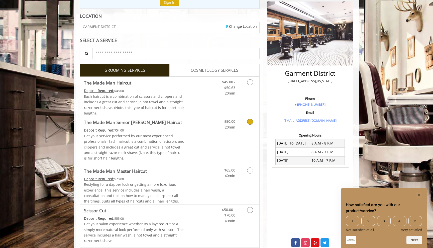
scroll to position [62, 0]
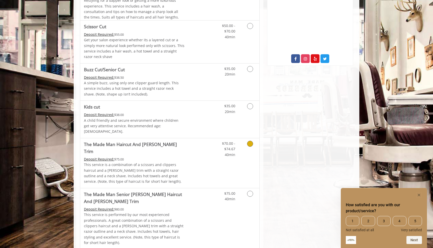
click at [217, 139] on link "$70.00 - $74.67 40min" at bounding box center [224, 147] width 21 height 19
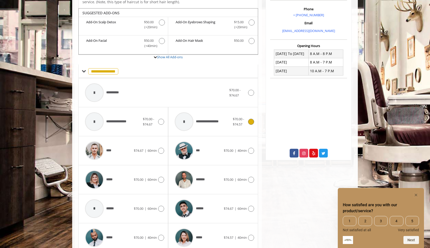
scroll to position [153, 0]
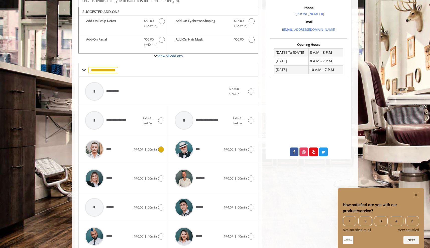
click at [159, 147] on icon at bounding box center [161, 150] width 6 height 6
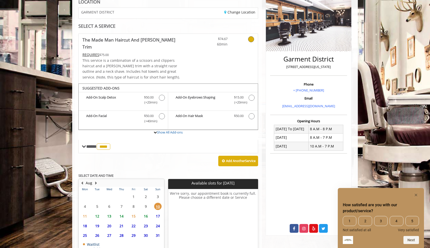
scroll to position [103, 0]
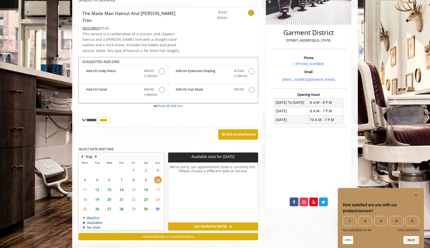
click at [111, 186] on span "13" at bounding box center [109, 189] width 8 height 7
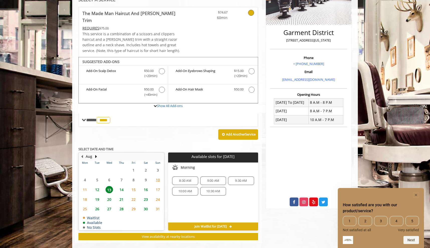
click at [211, 179] on span "9:00 AM" at bounding box center [213, 181] width 12 height 4
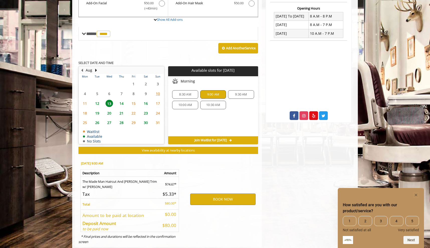
scroll to position [194, 0]
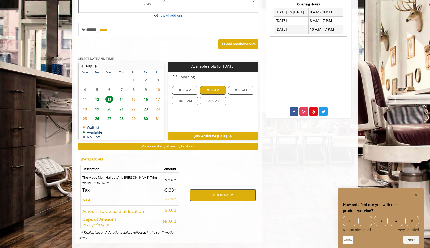
click at [220, 190] on button "BOOK NOW" at bounding box center [222, 196] width 65 height 12
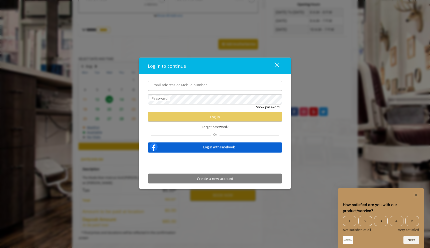
click at [201, 86] on input "Email address or Mobile number" at bounding box center [215, 86] width 134 height 10
type input "**********"
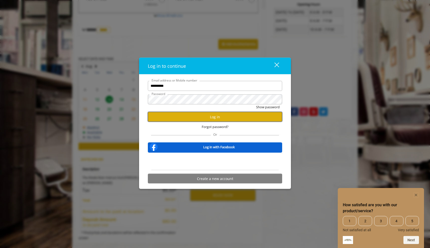
click at [216, 113] on button "Log in" at bounding box center [215, 117] width 134 height 10
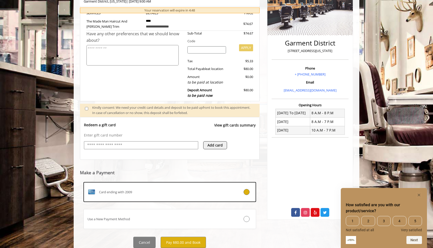
scroll to position [110, 0]
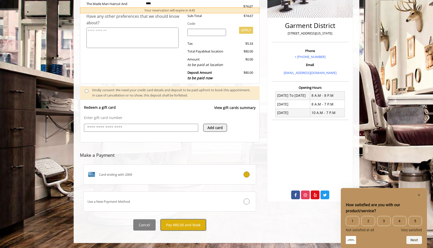
click at [179, 226] on button "Pay $80.00 and Book" at bounding box center [182, 225] width 45 height 11
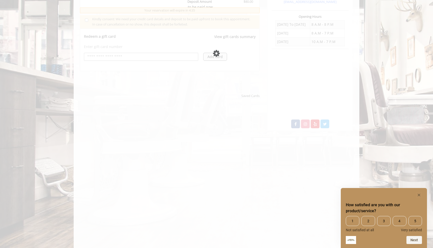
scroll to position [182, 0]
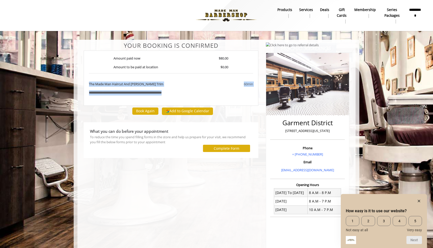
drag, startPoint x: 187, startPoint y: 95, endPoint x: 88, endPoint y: 86, distance: 98.8
click at [88, 86] on div "**********" at bounding box center [171, 78] width 174 height 55
click at [109, 168] on div "**********" at bounding box center [171, 170] width 182 height 257
